Goal: Check status: Check status

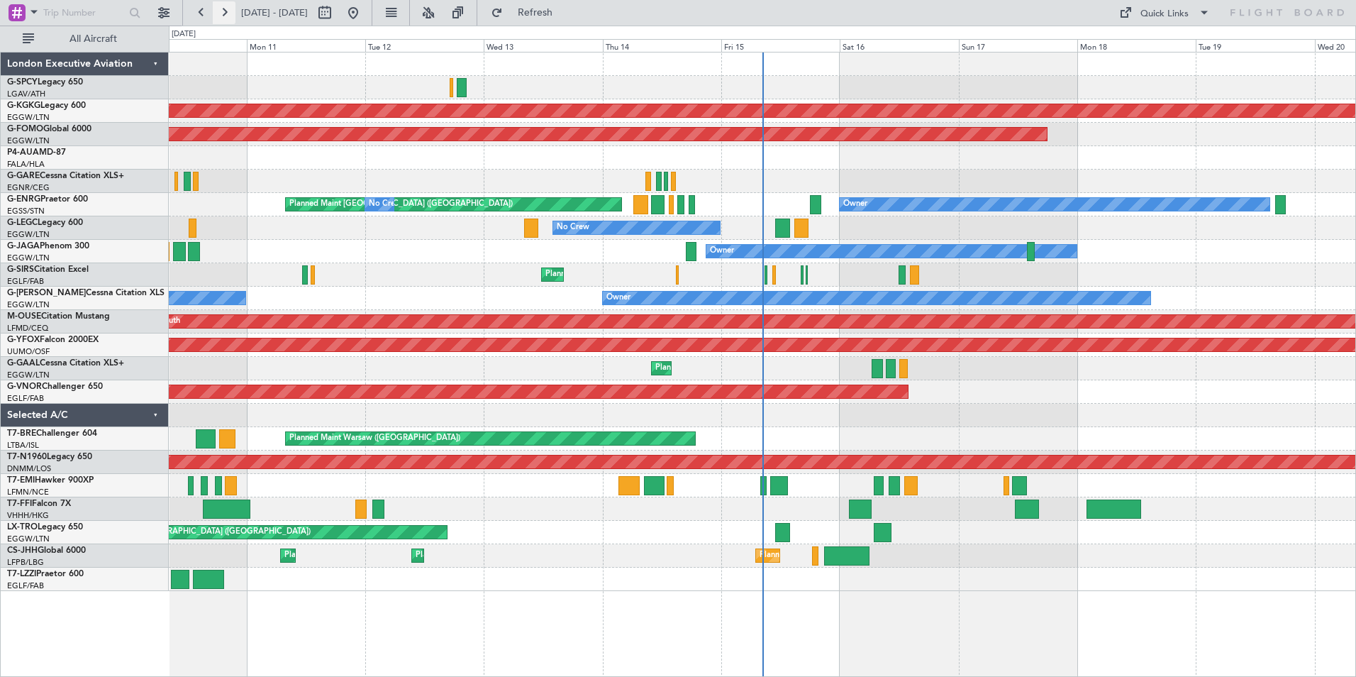
click at [225, 16] on button at bounding box center [224, 12] width 23 height 23
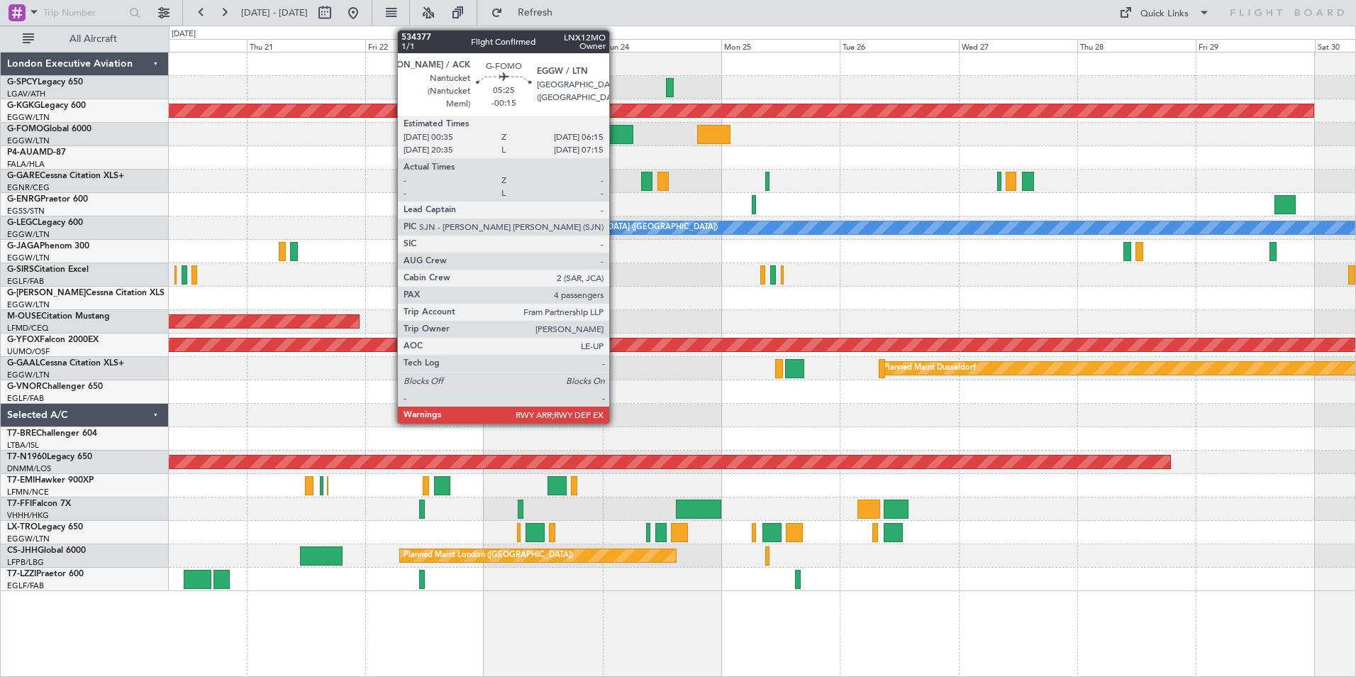
click at [616, 140] on div at bounding box center [619, 134] width 28 height 19
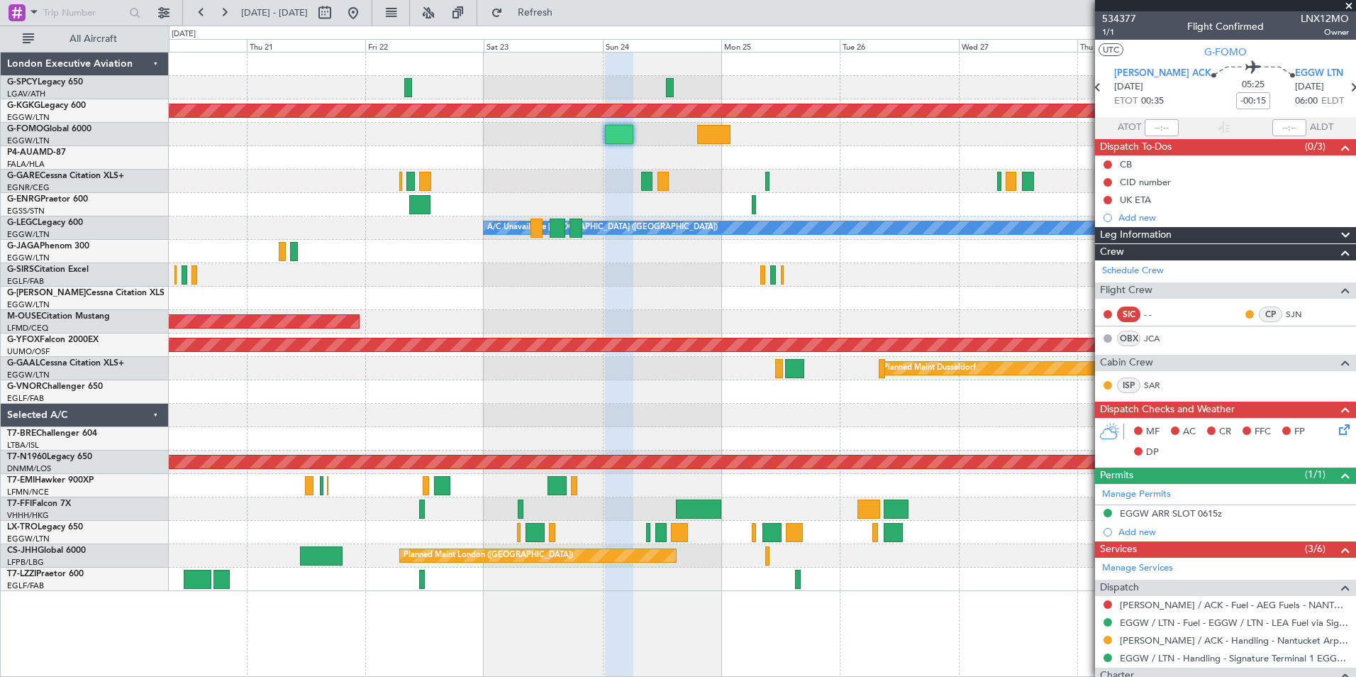
click at [1350, 8] on span at bounding box center [1349, 6] width 14 height 13
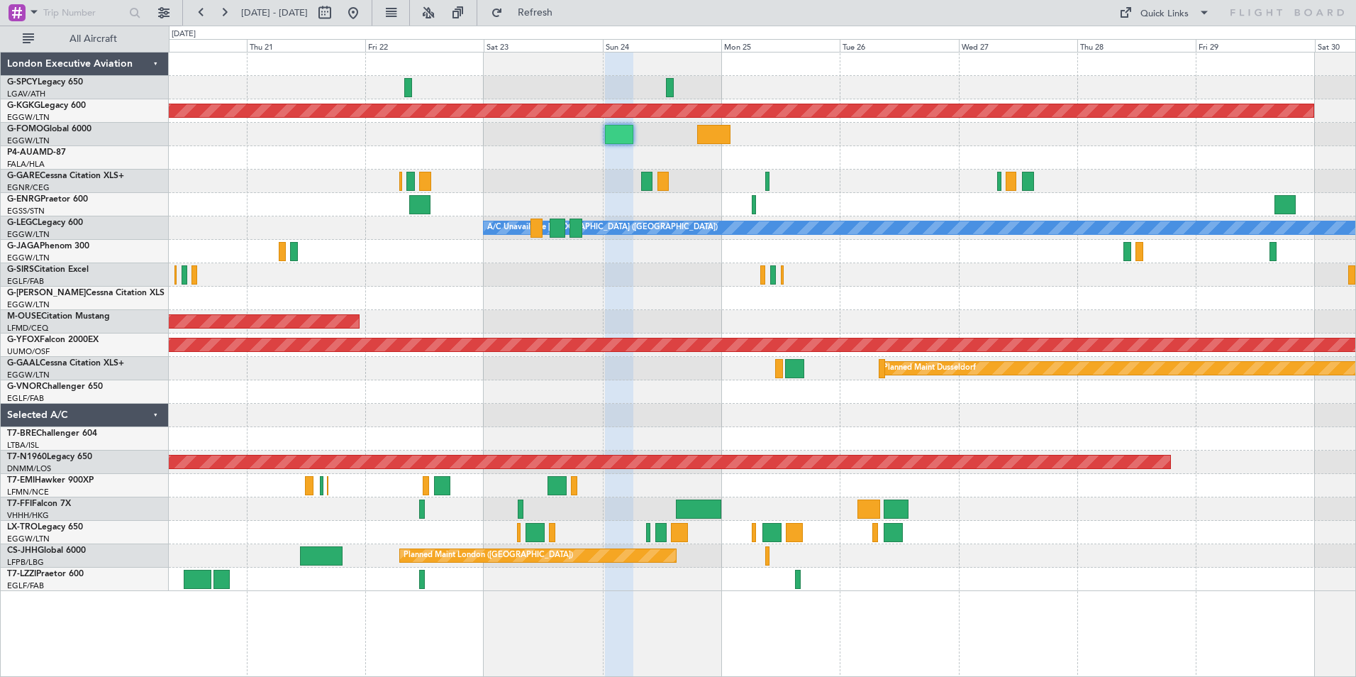
type input "0"
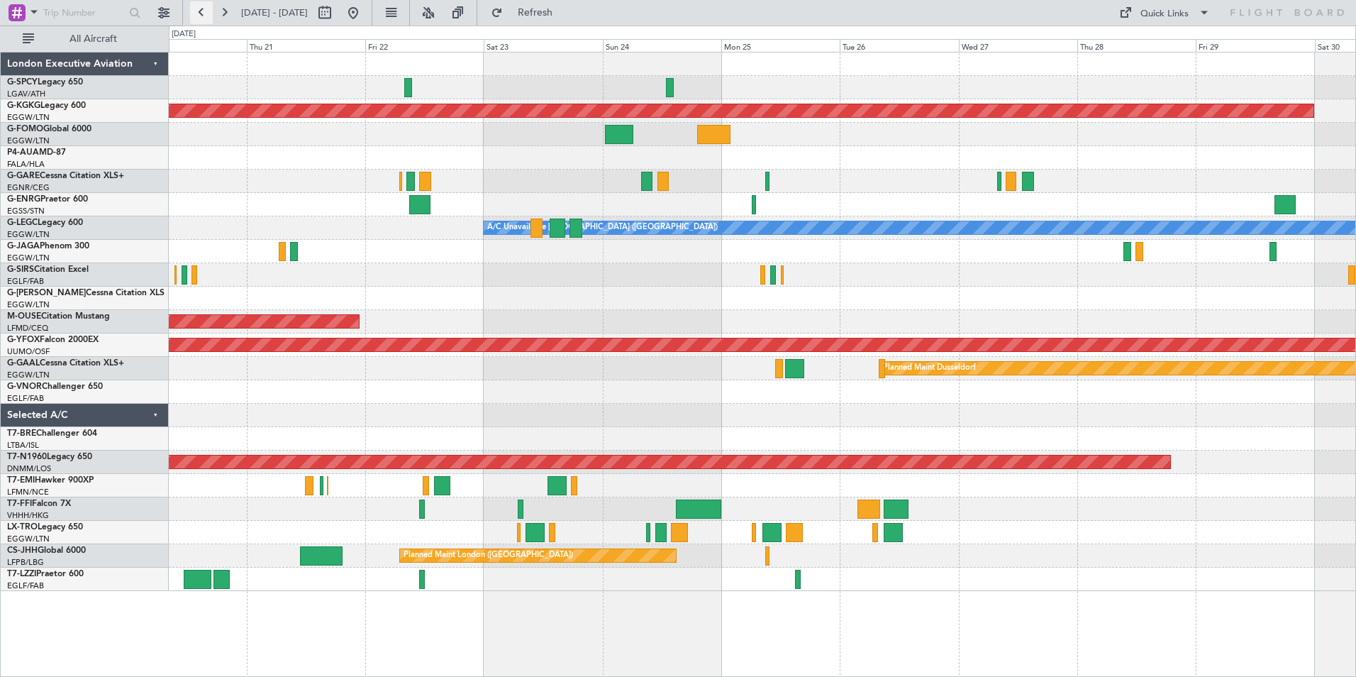
click at [208, 16] on button at bounding box center [201, 12] width 23 height 23
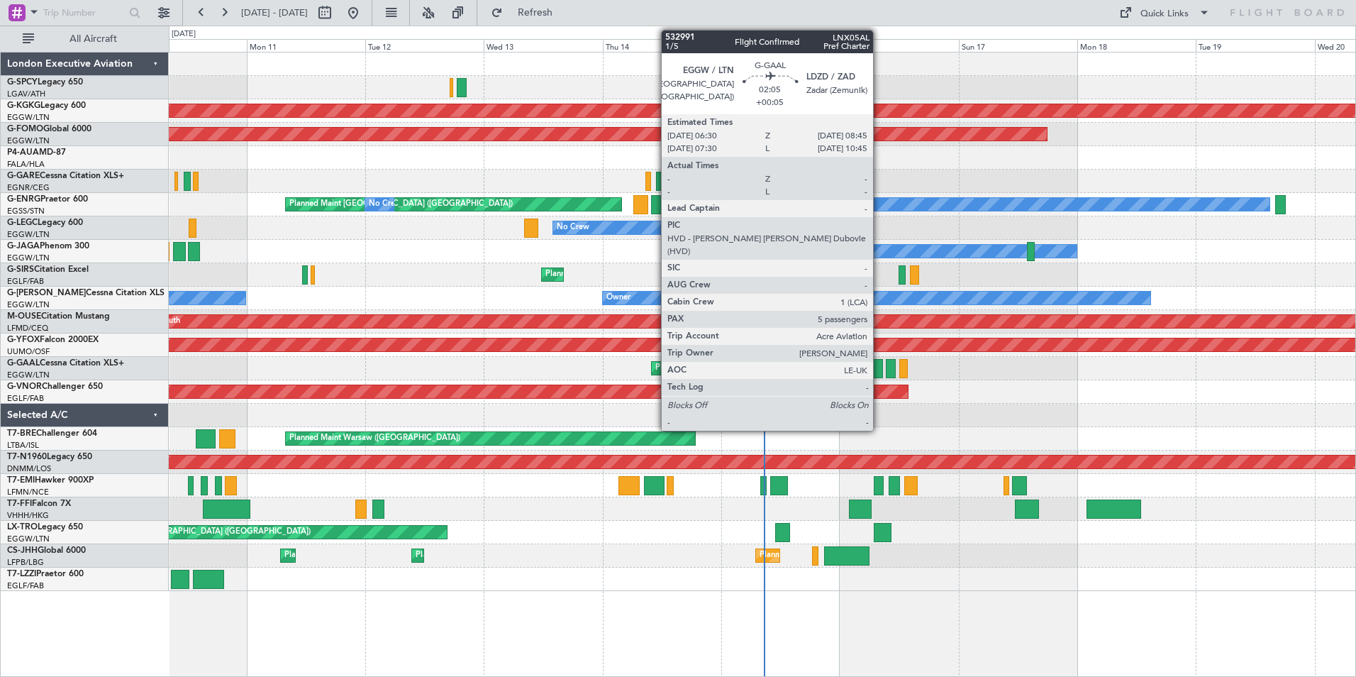
click at [879, 368] on div at bounding box center [877, 368] width 11 height 19
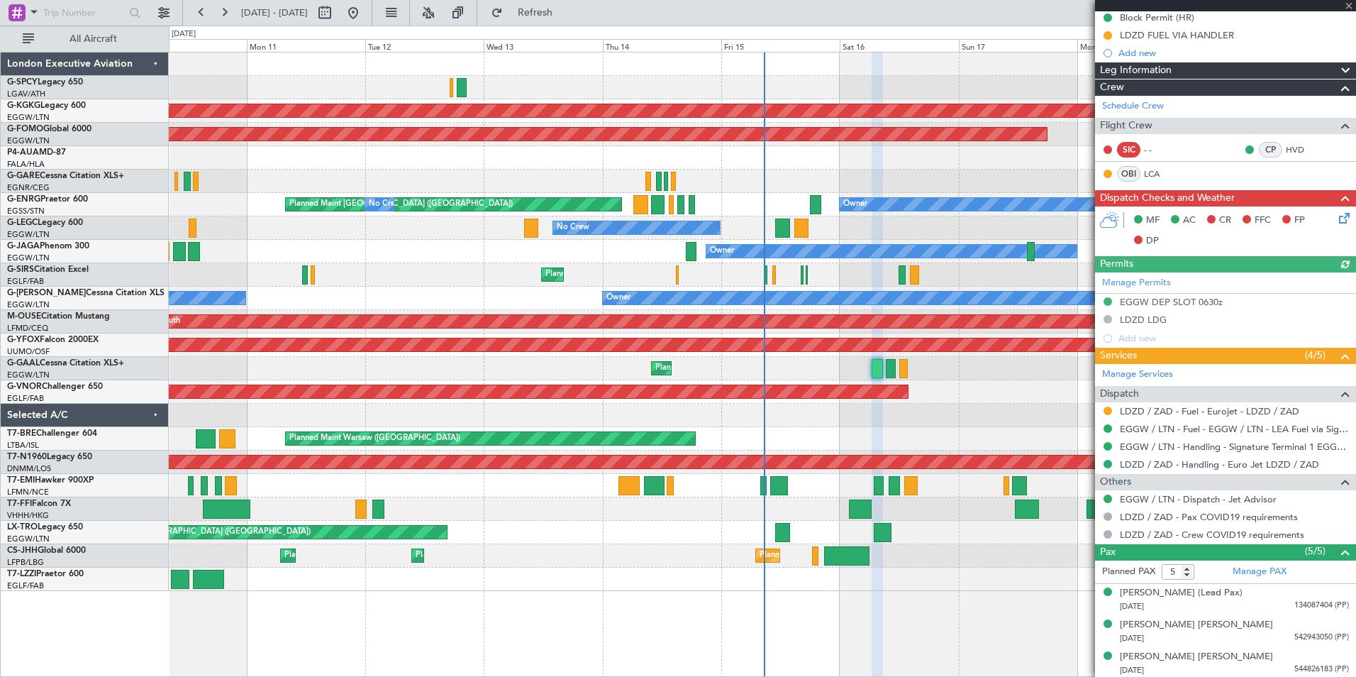
scroll to position [248, 0]
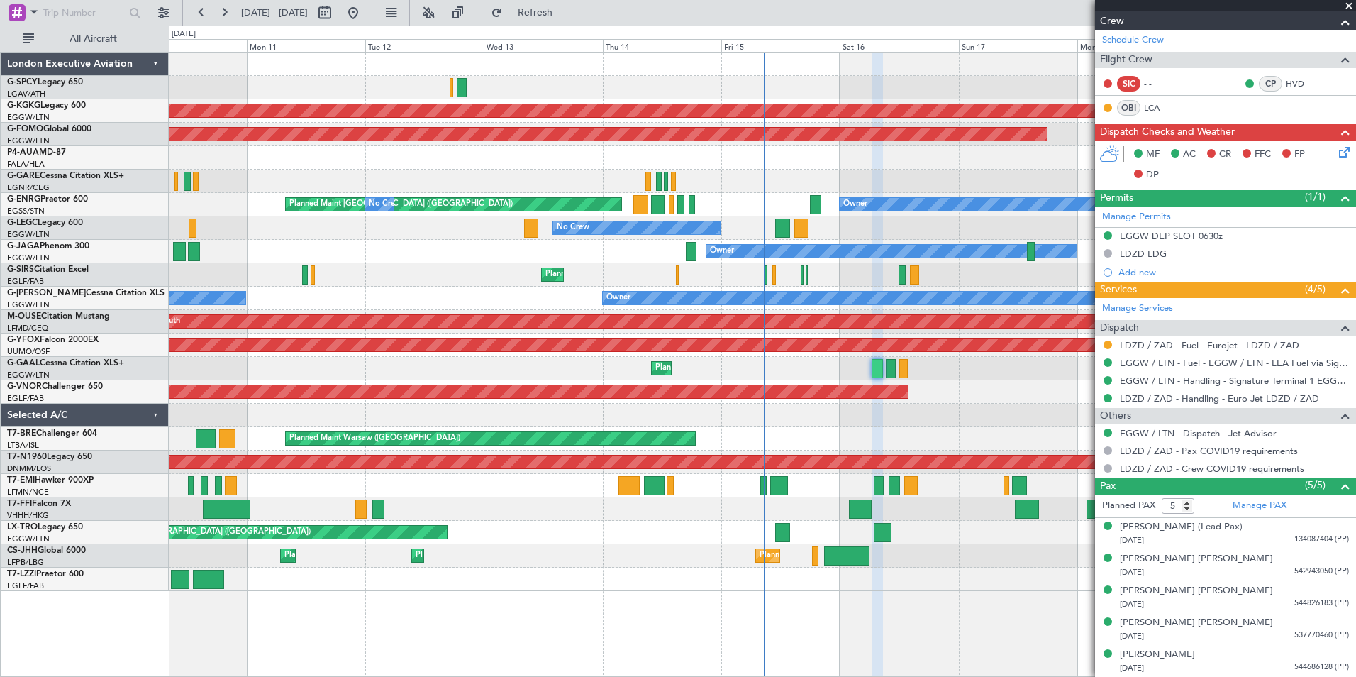
click at [1348, 7] on span at bounding box center [1349, 6] width 14 height 13
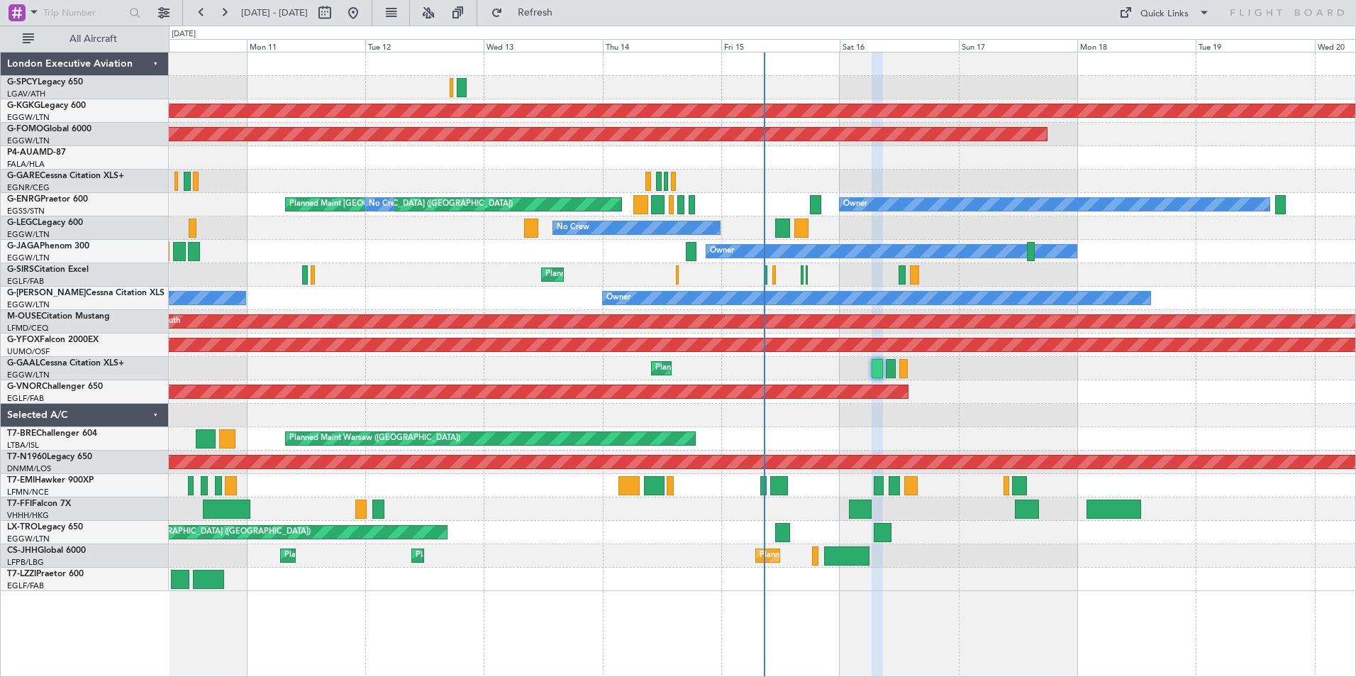
type input "0"
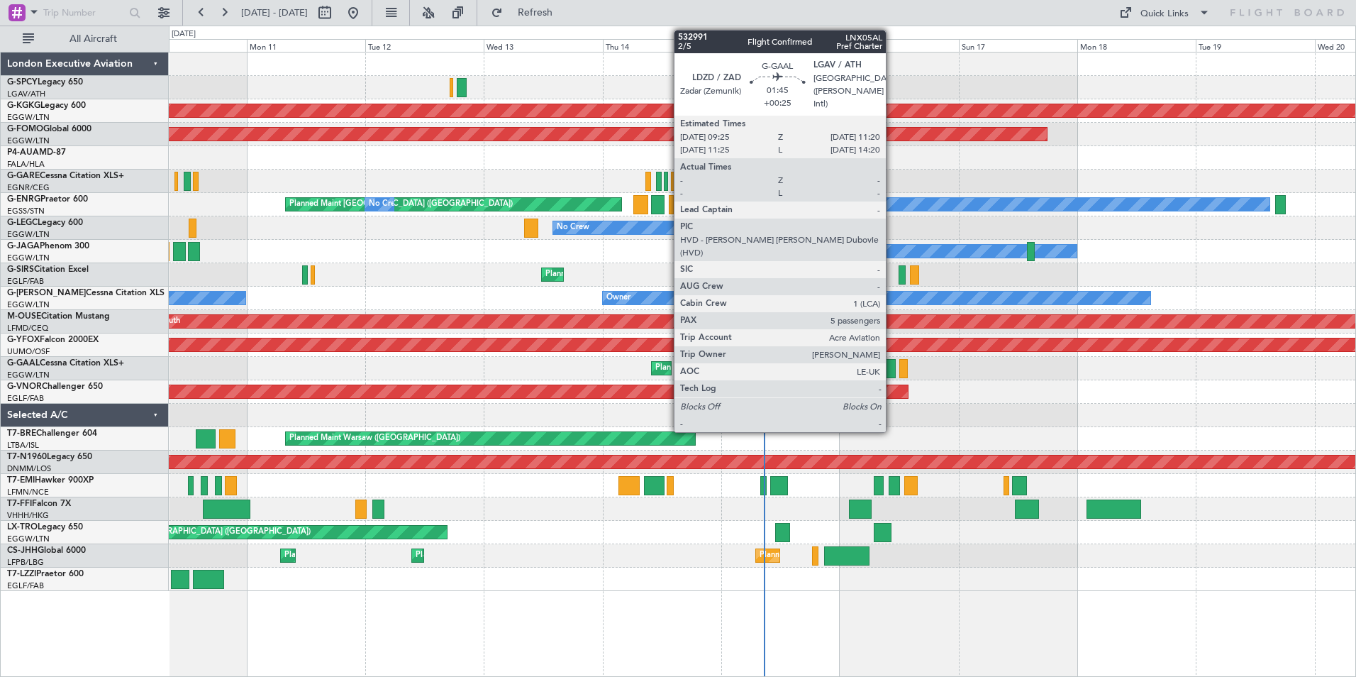
click at [892, 366] on div at bounding box center [891, 368] width 10 height 19
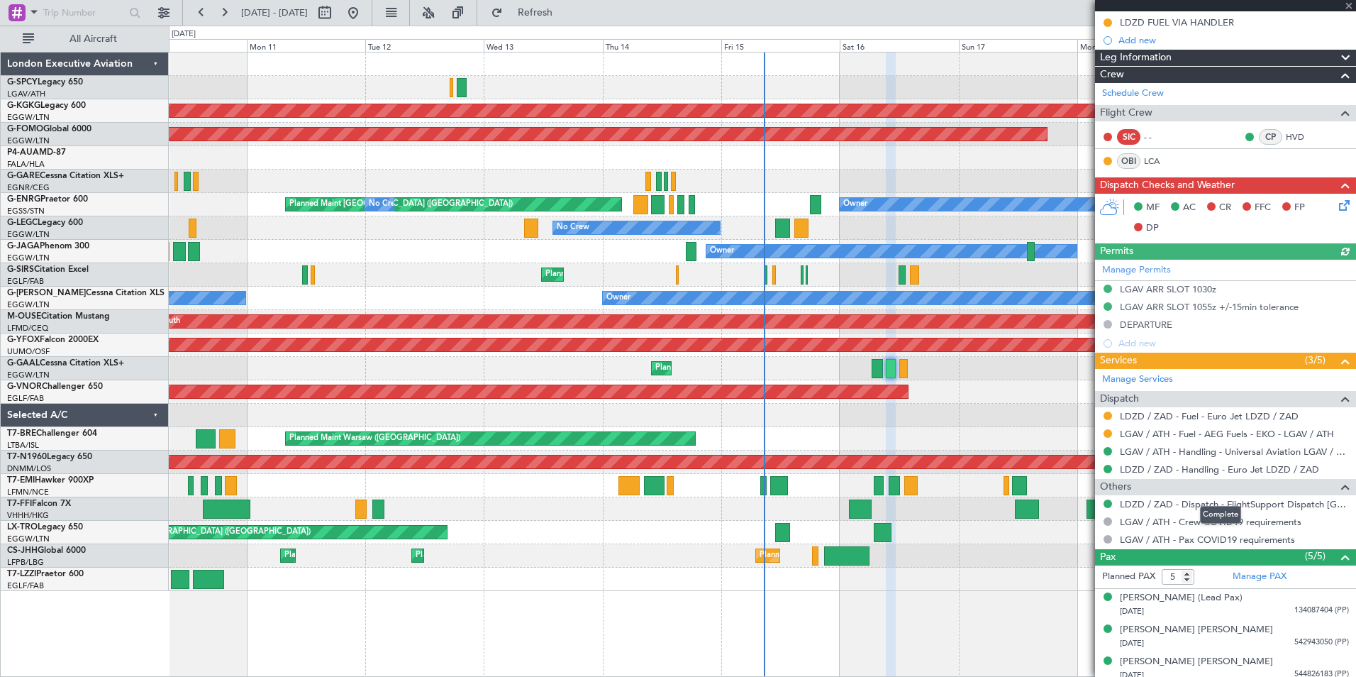
scroll to position [284, 0]
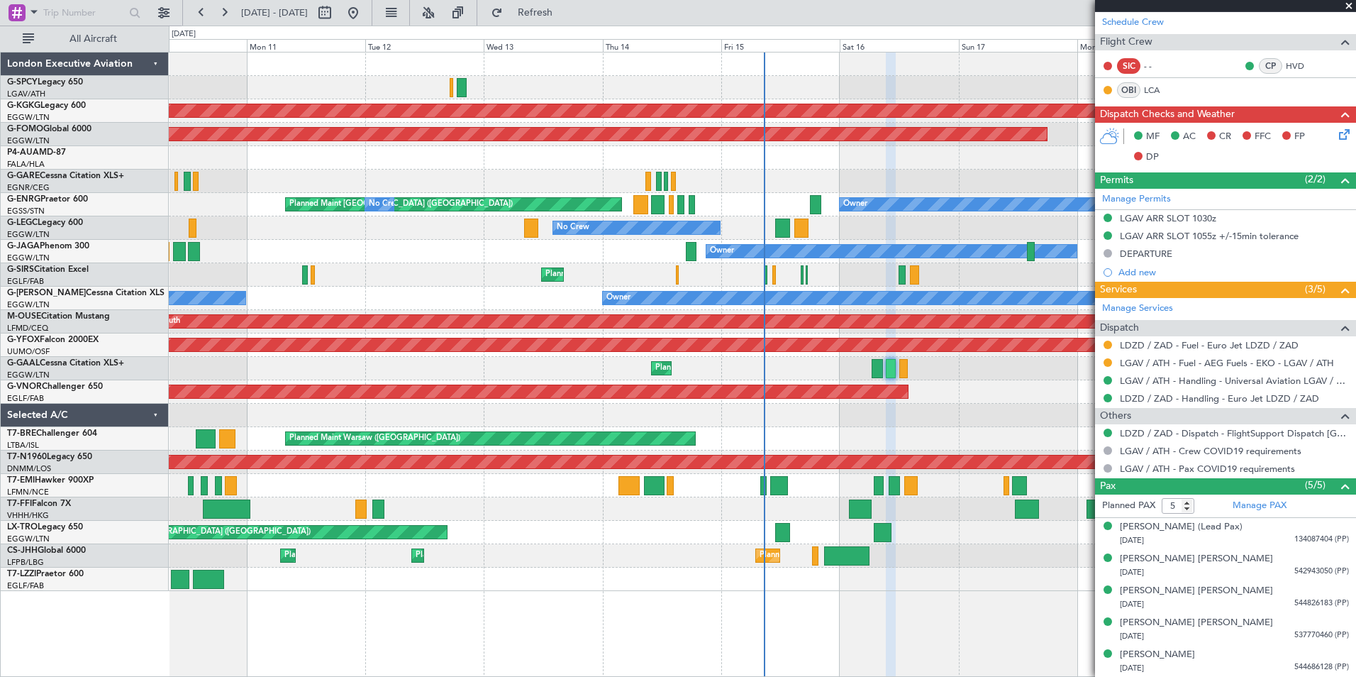
click at [1353, 6] on span at bounding box center [1349, 6] width 14 height 13
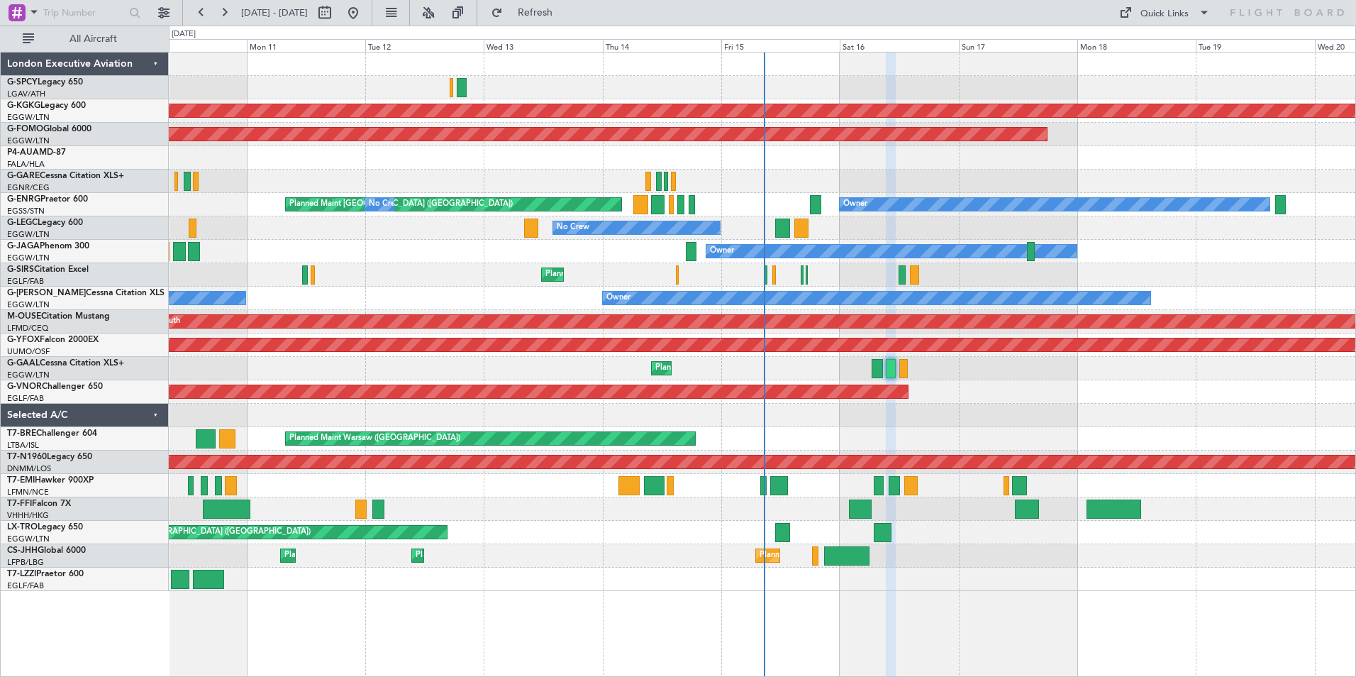
type input "0"
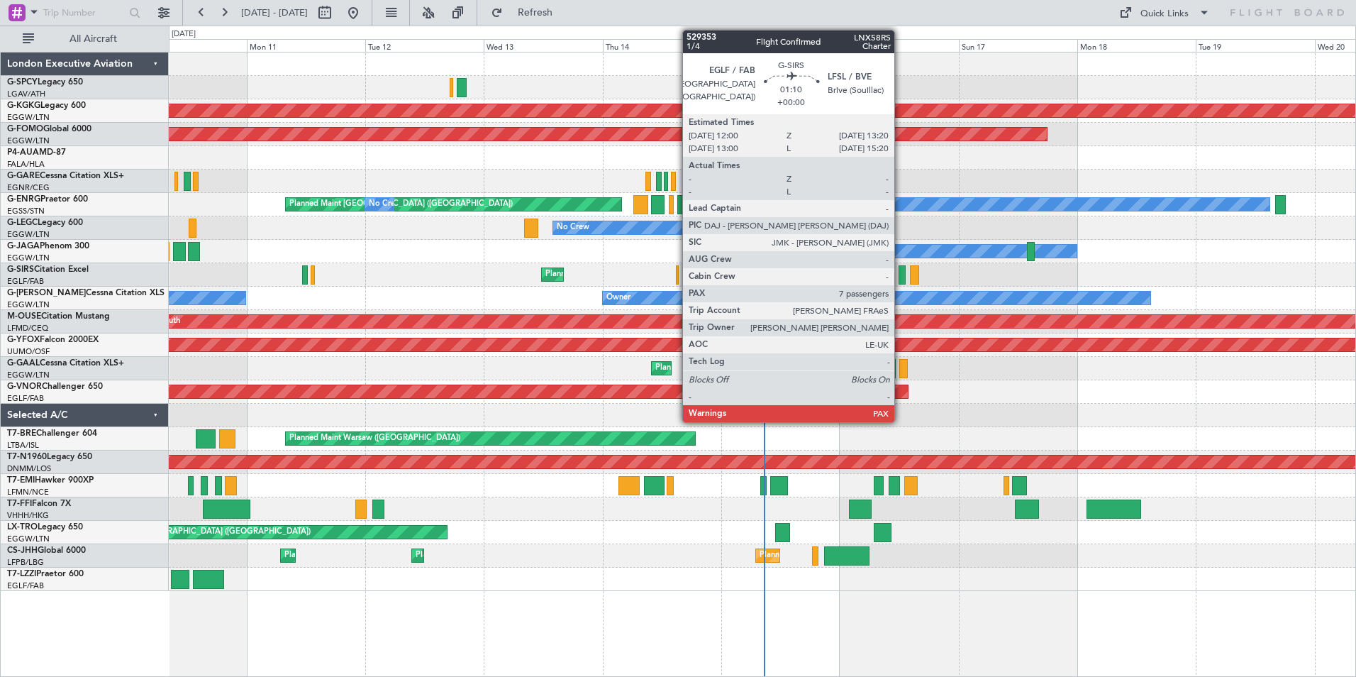
click at [901, 275] on div at bounding box center [902, 274] width 7 height 19
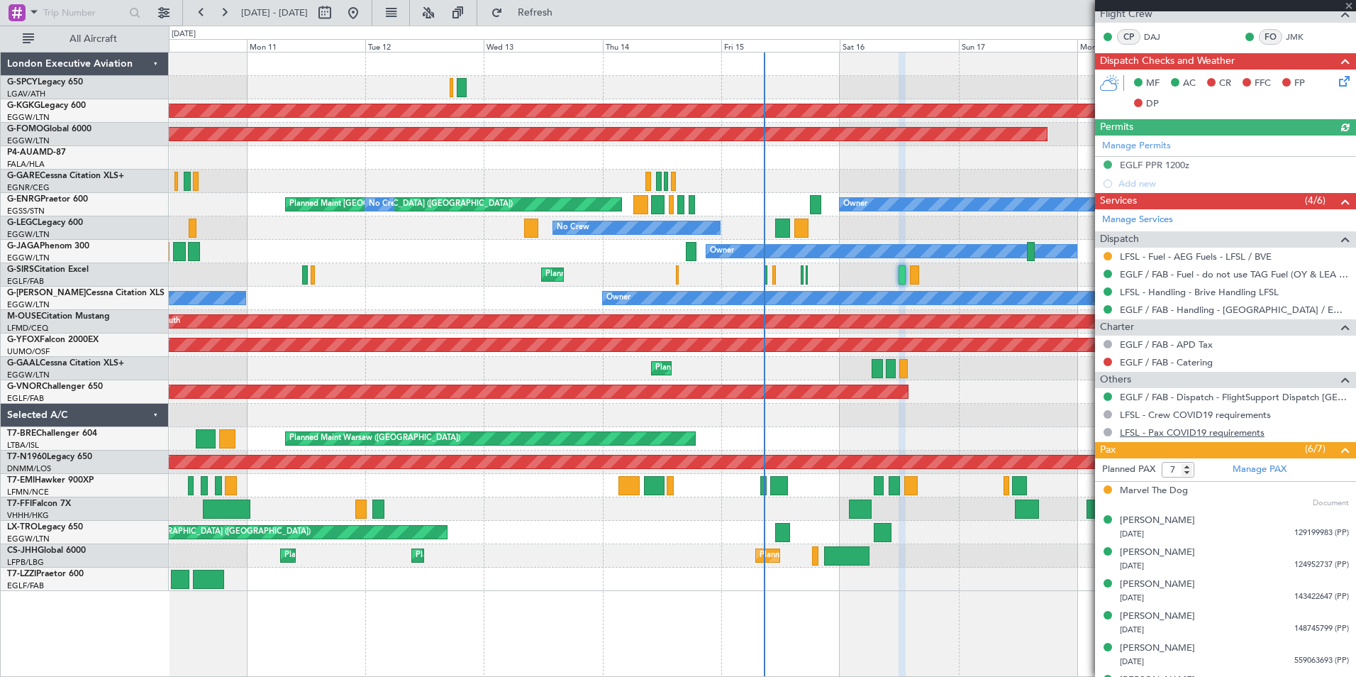
scroll to position [301, 0]
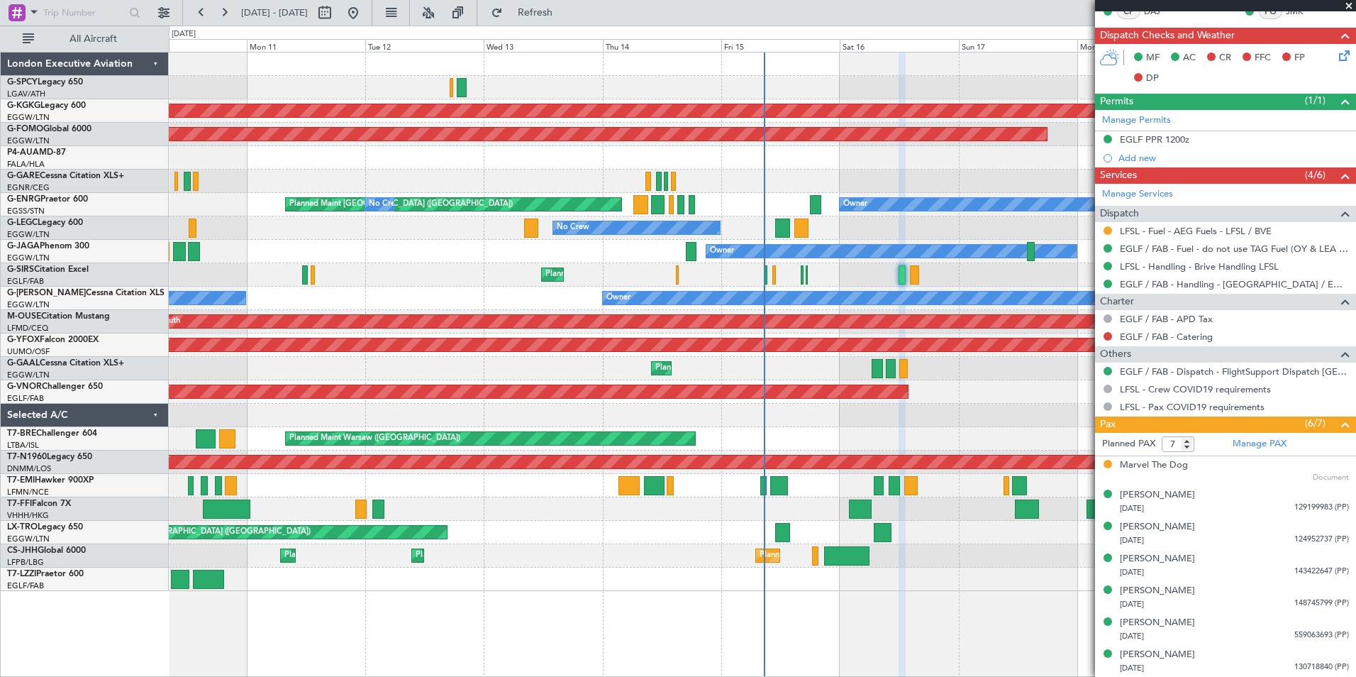
click at [1352, 7] on span at bounding box center [1349, 6] width 14 height 13
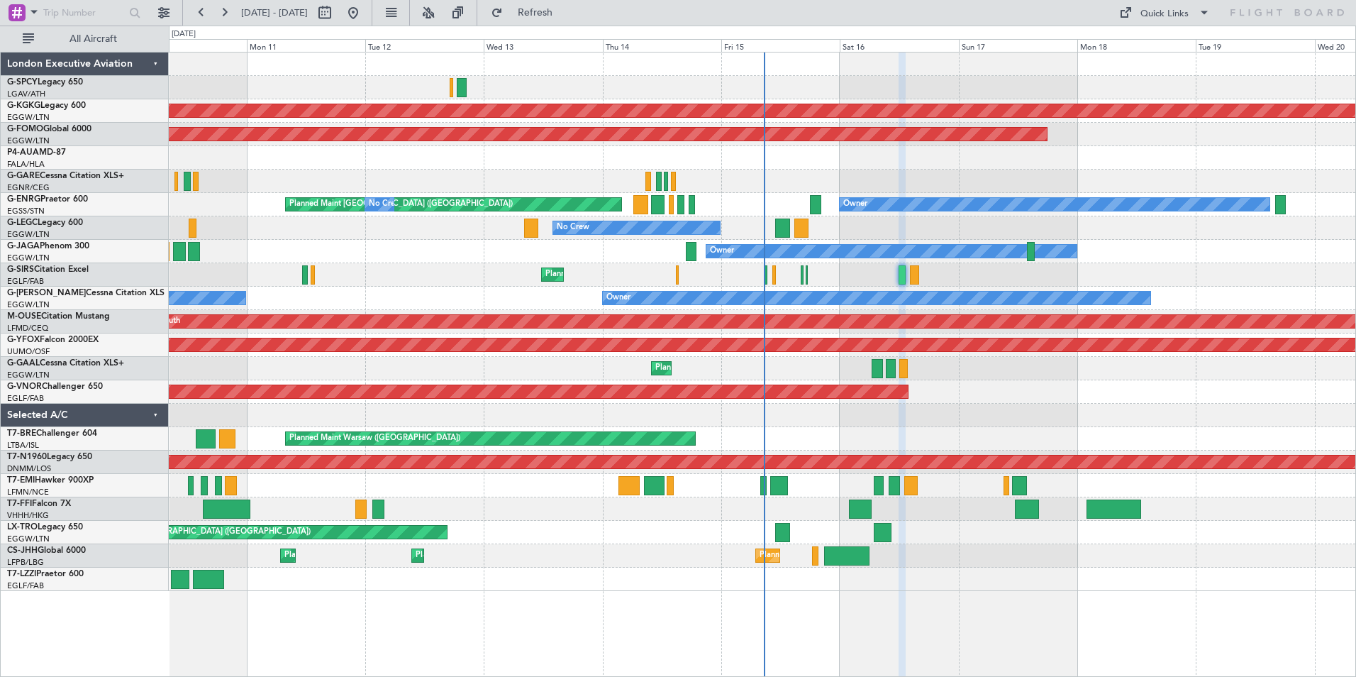
type input "0"
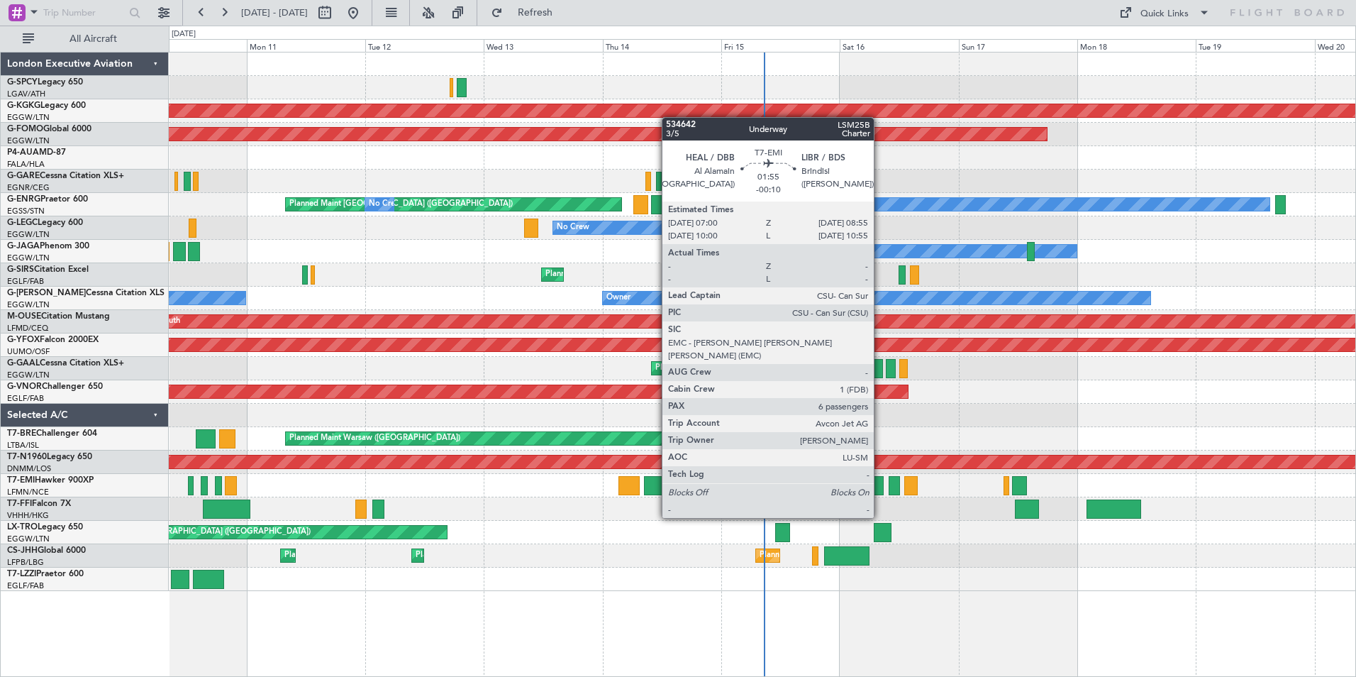
click at [880, 491] on div at bounding box center [879, 485] width 10 height 19
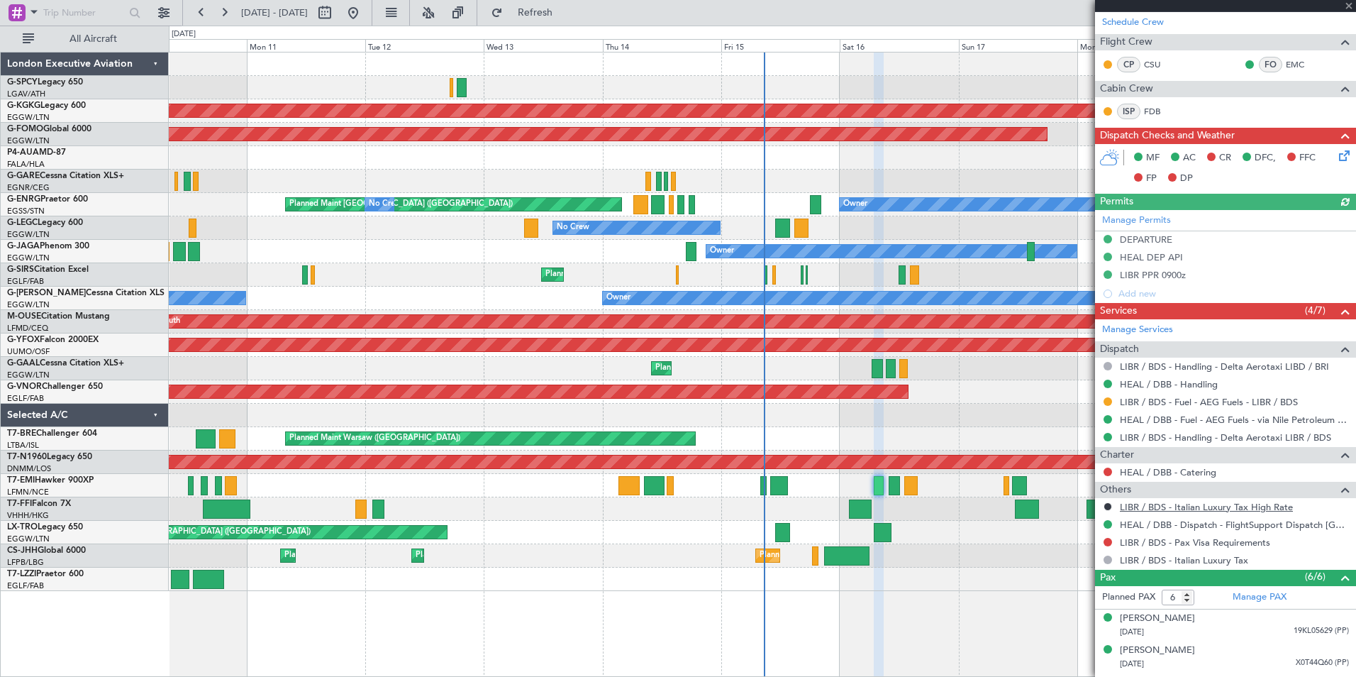
scroll to position [478, 0]
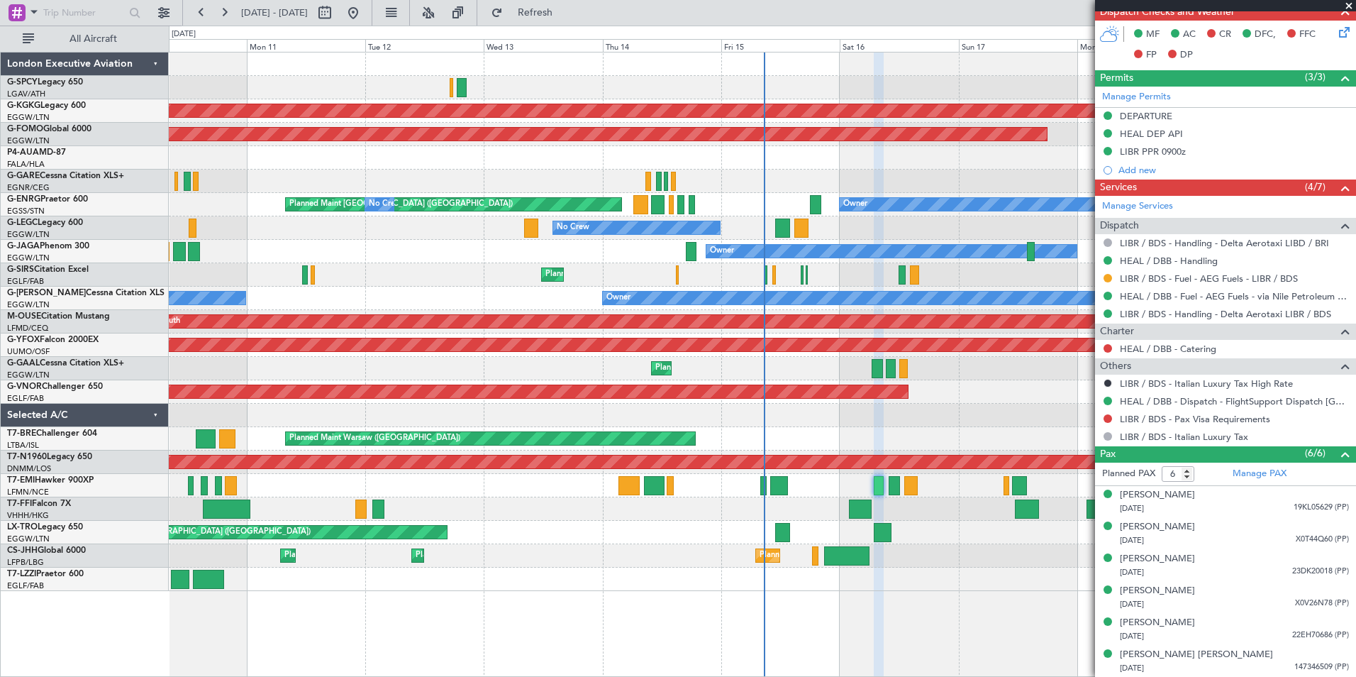
click at [1350, 5] on span at bounding box center [1349, 6] width 14 height 13
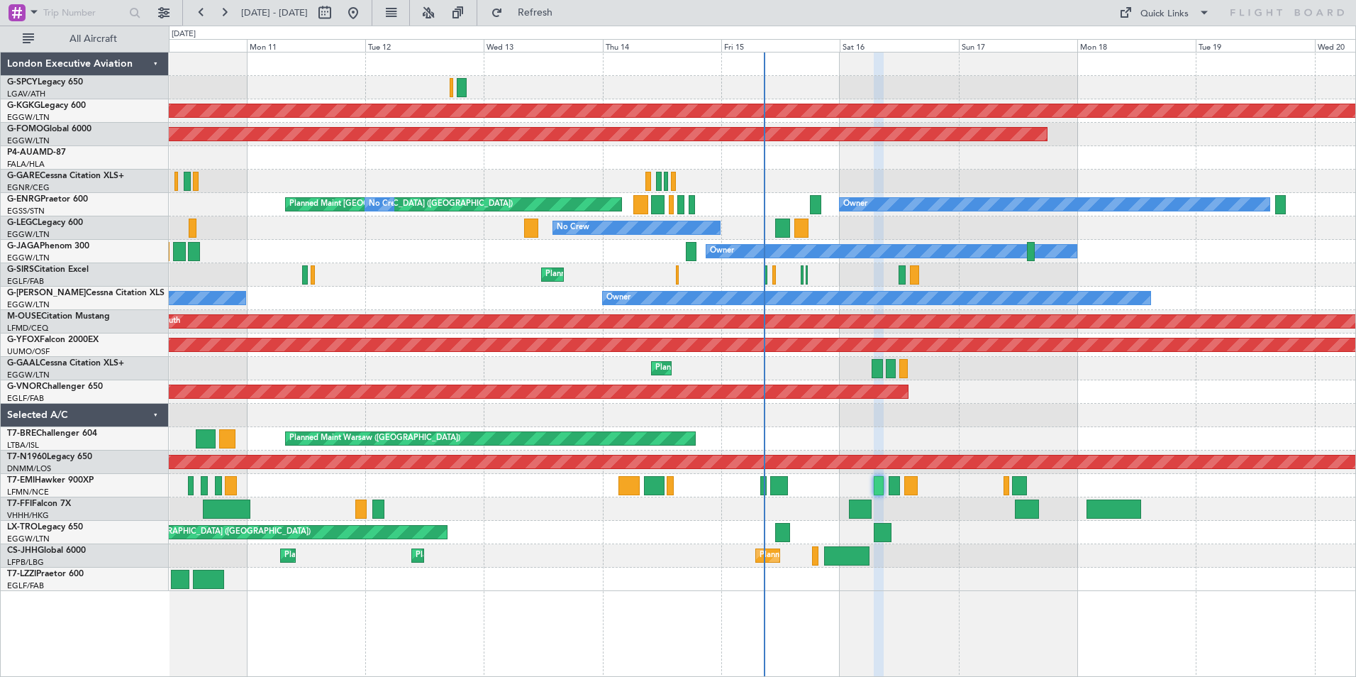
type input "0"
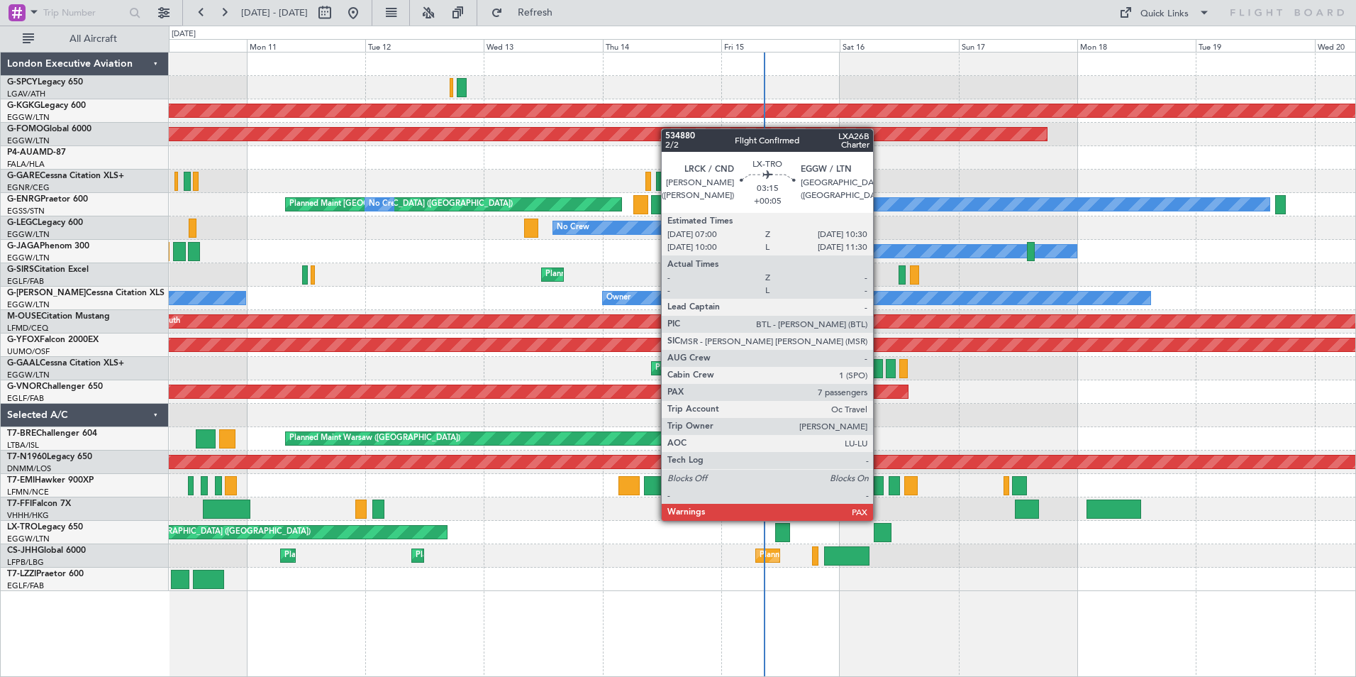
click at [879, 533] on div at bounding box center [883, 532] width 18 height 19
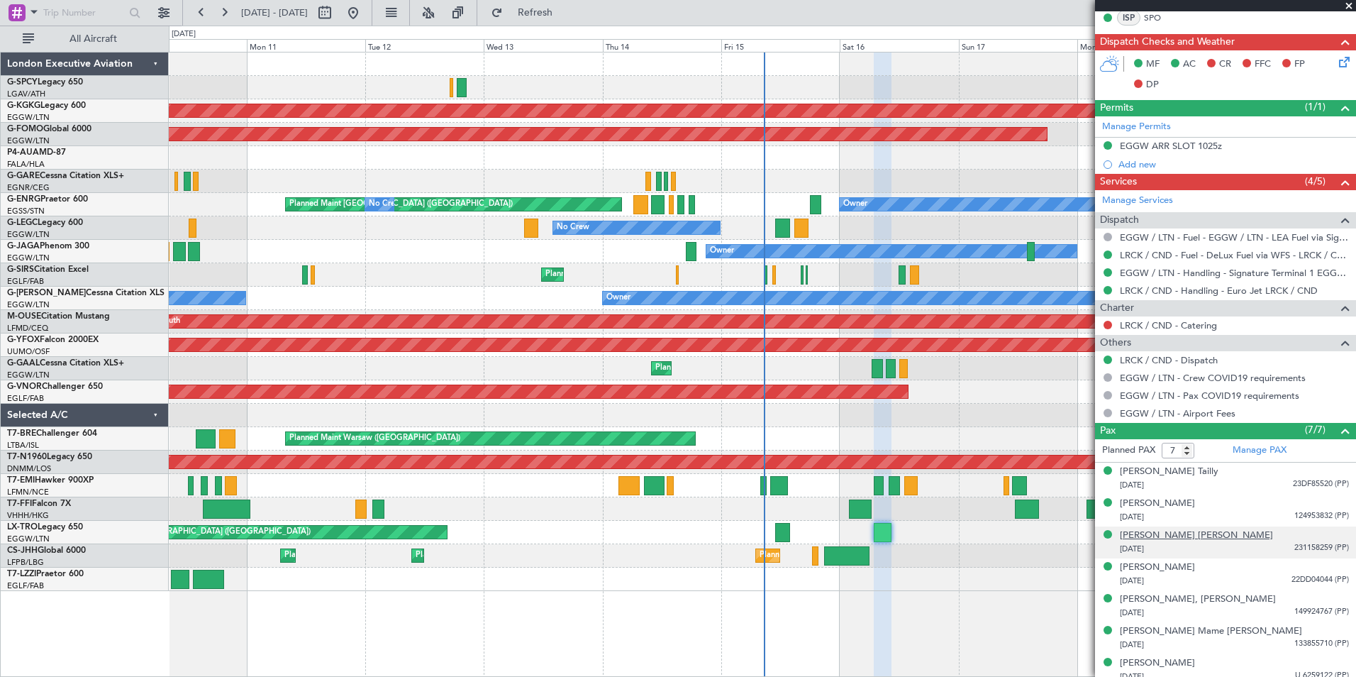
scroll to position [386, 0]
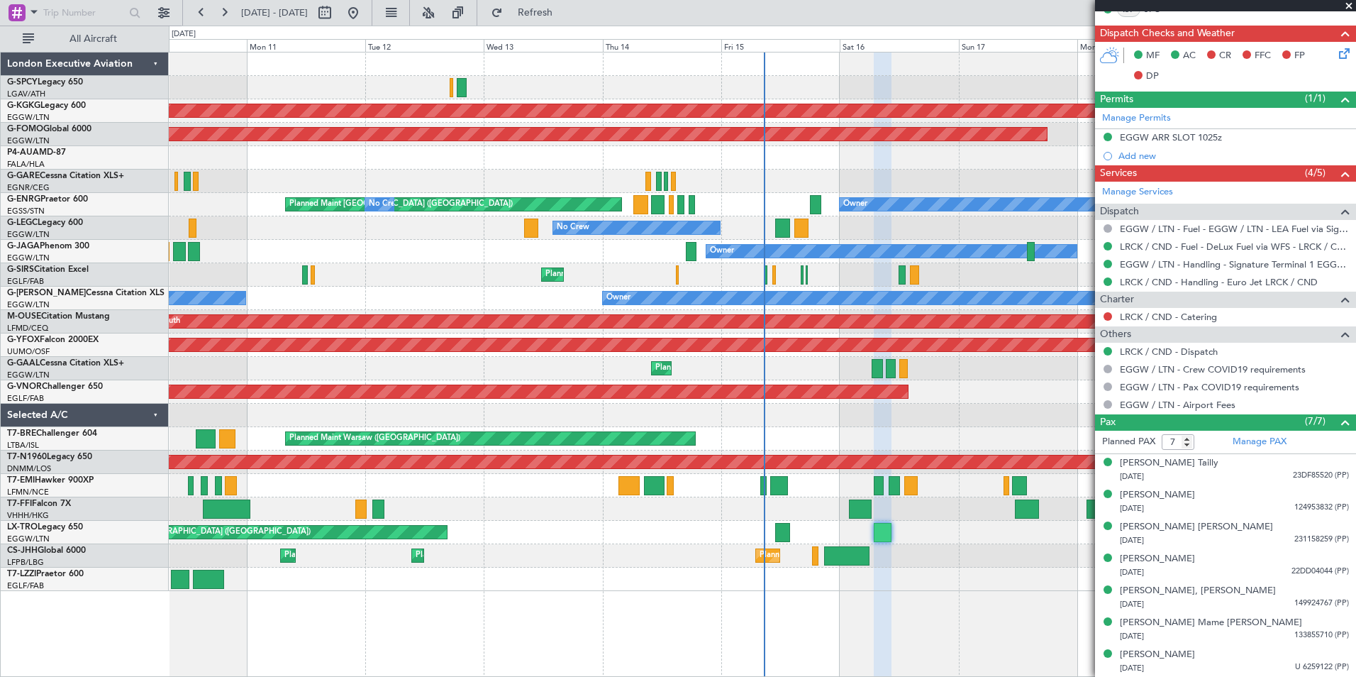
click at [1353, 6] on span at bounding box center [1349, 6] width 14 height 13
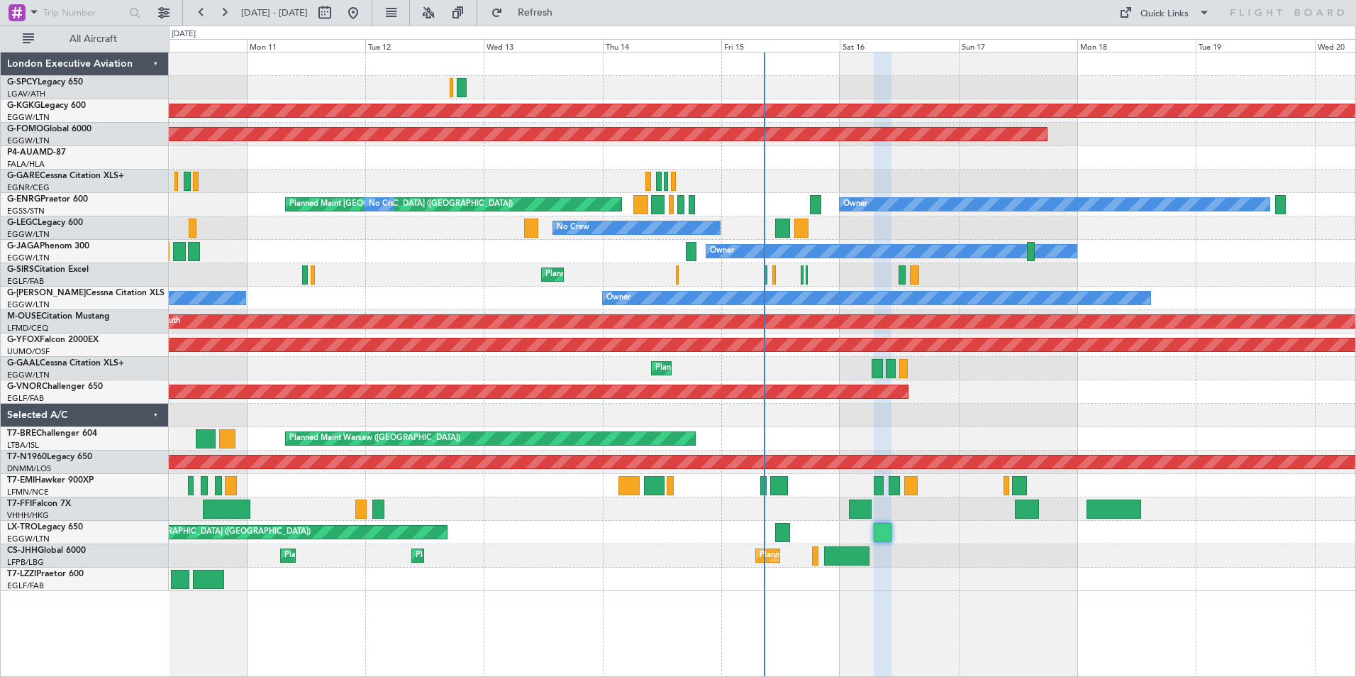
type input "0"
